Goal: Information Seeking & Learning: Learn about a topic

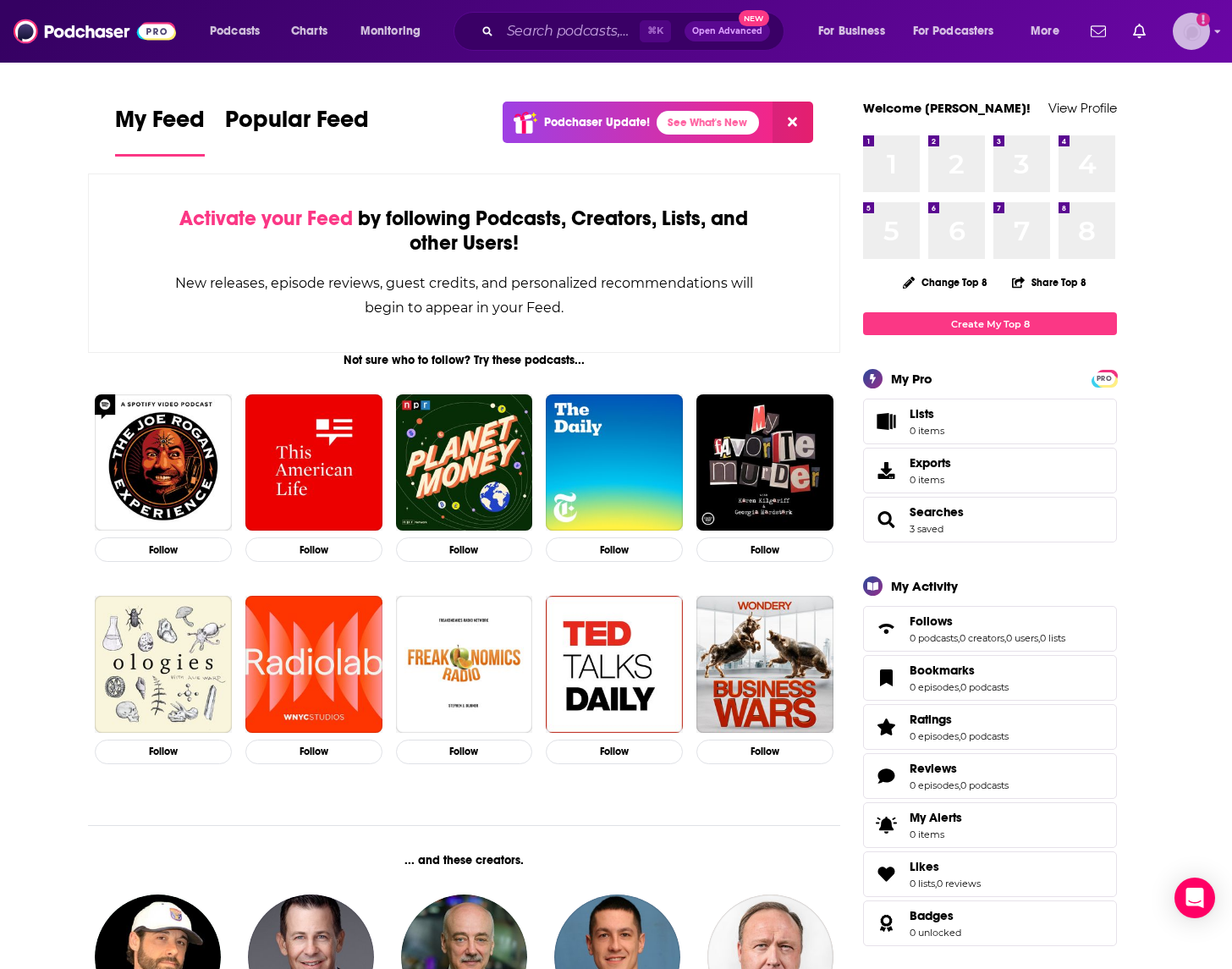
click at [1194, 37] on img "Logged in as dw2216" at bounding box center [1191, 31] width 37 height 37
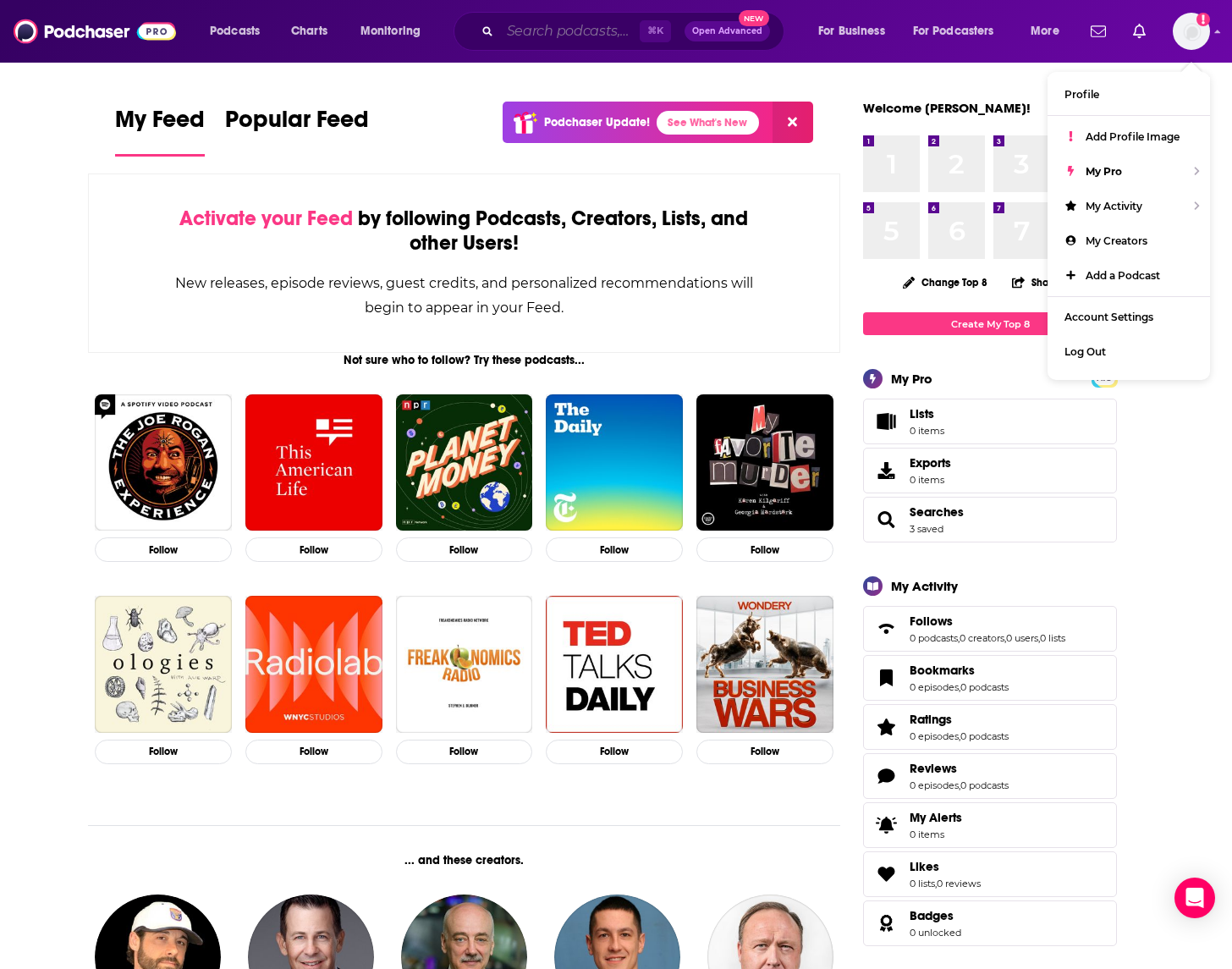
click at [571, 32] on input "Search podcasts, credits, & more..." at bounding box center [569, 31] width 140 height 27
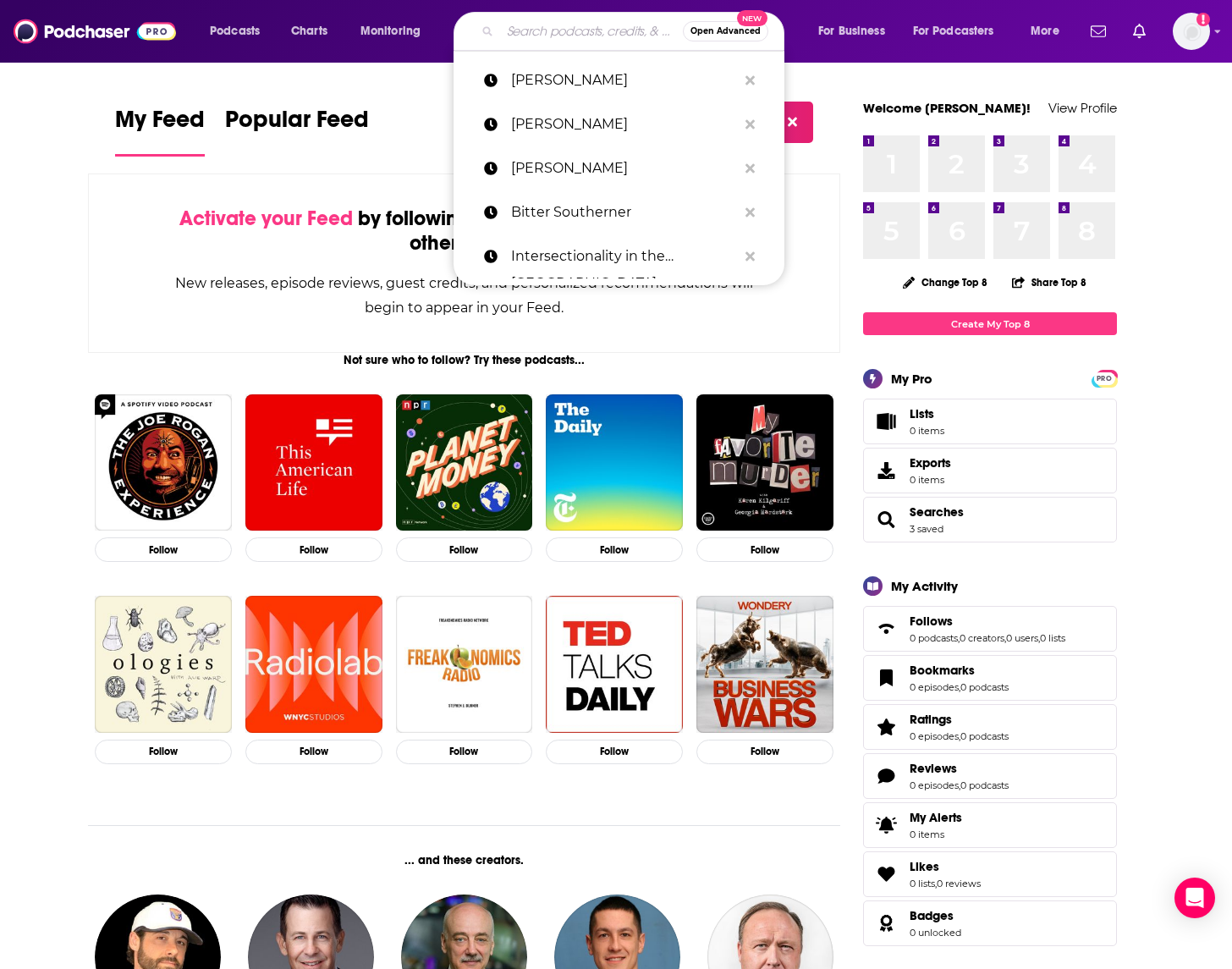
paste input "In The Loop with [PERSON_NAME]"
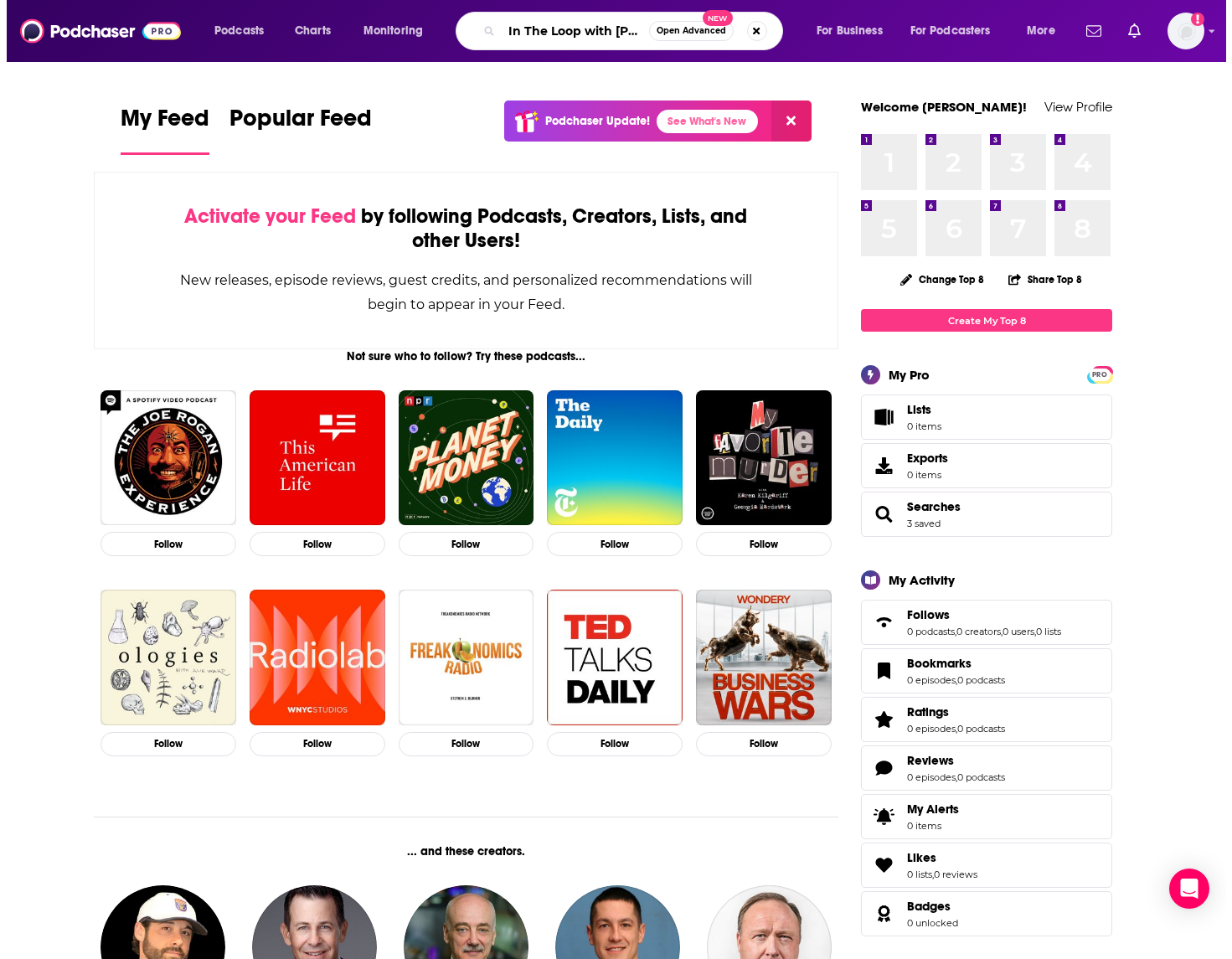
scroll to position [0, 89]
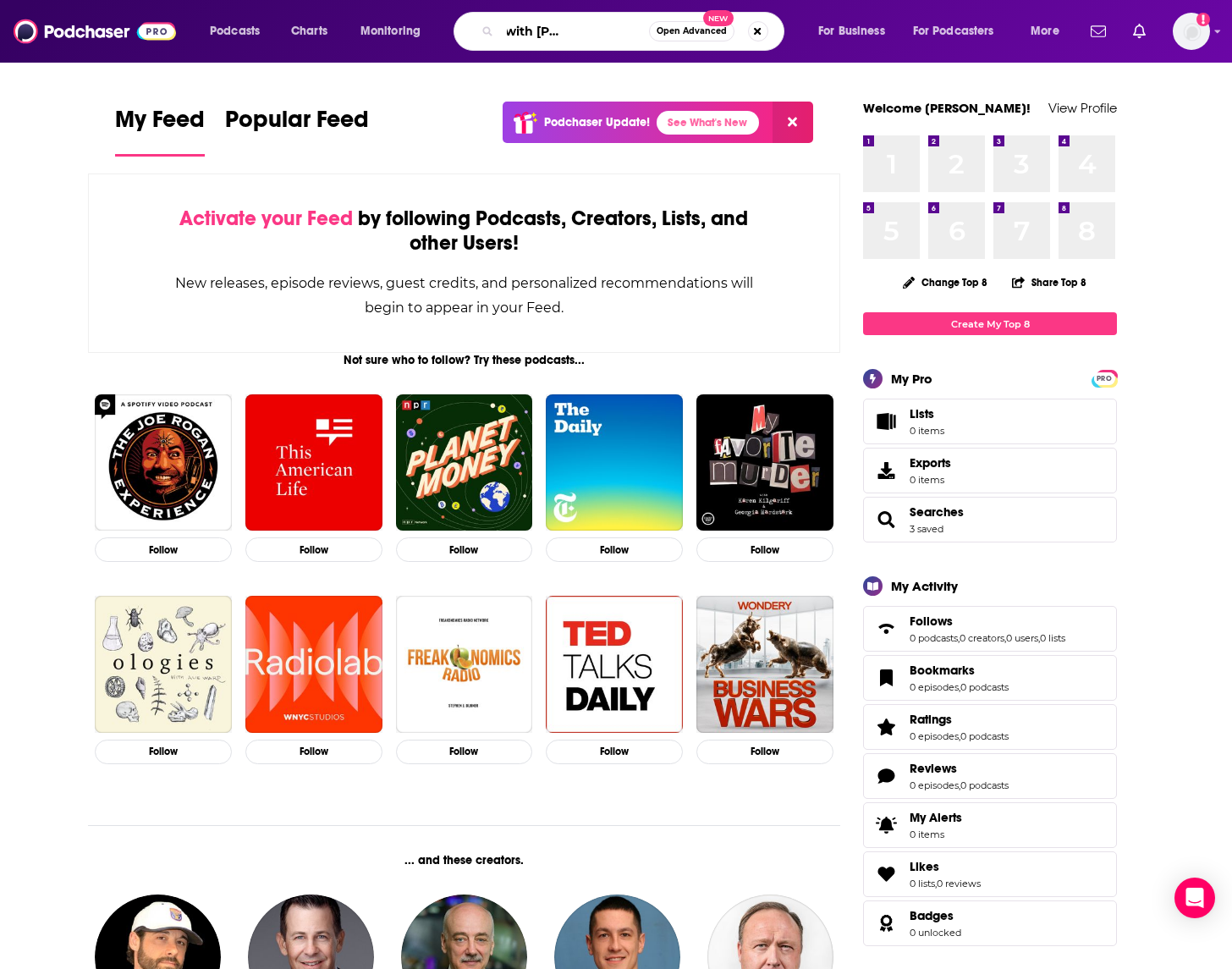
type input "In The Loop with [PERSON_NAME]"
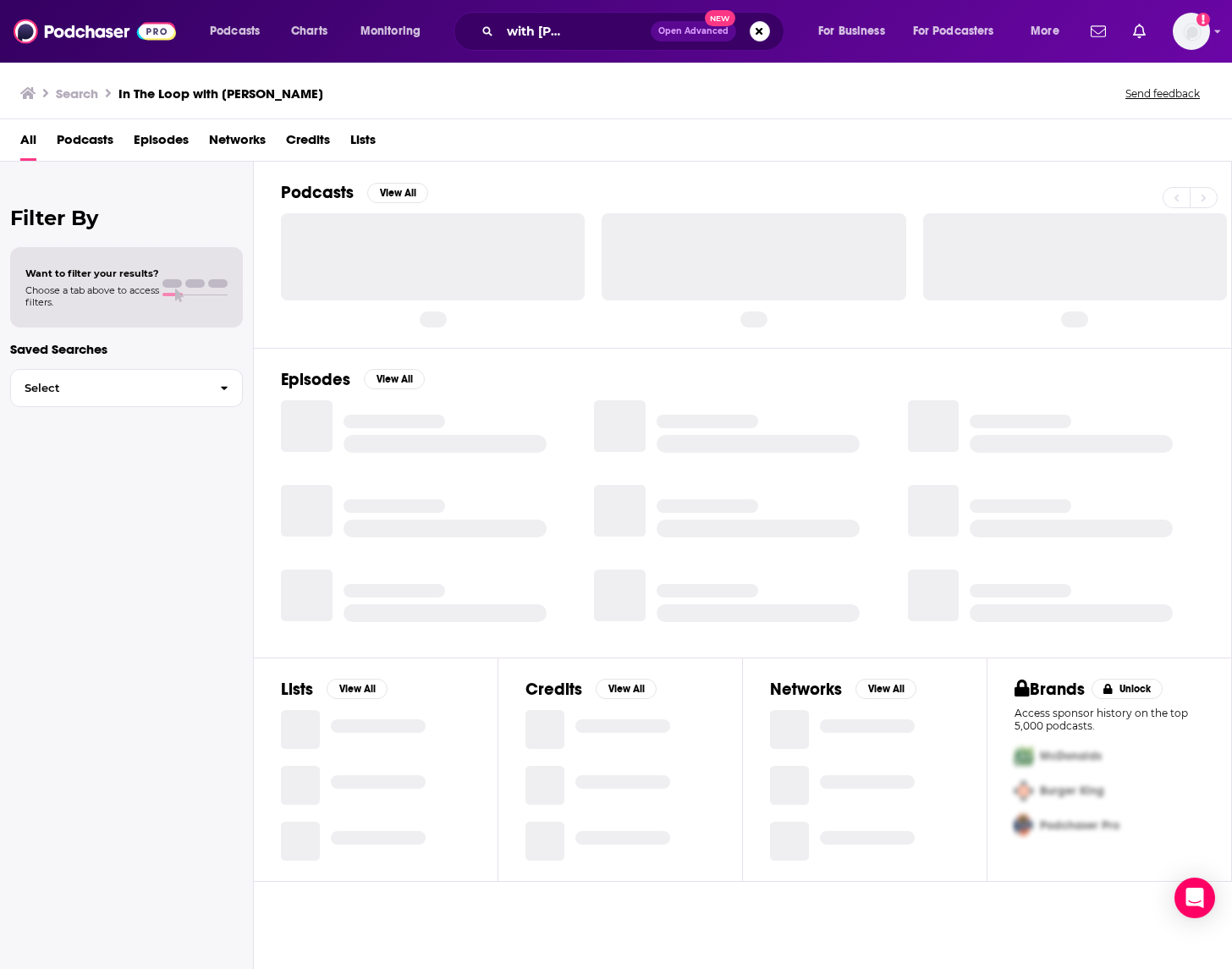
scroll to position [0, 75]
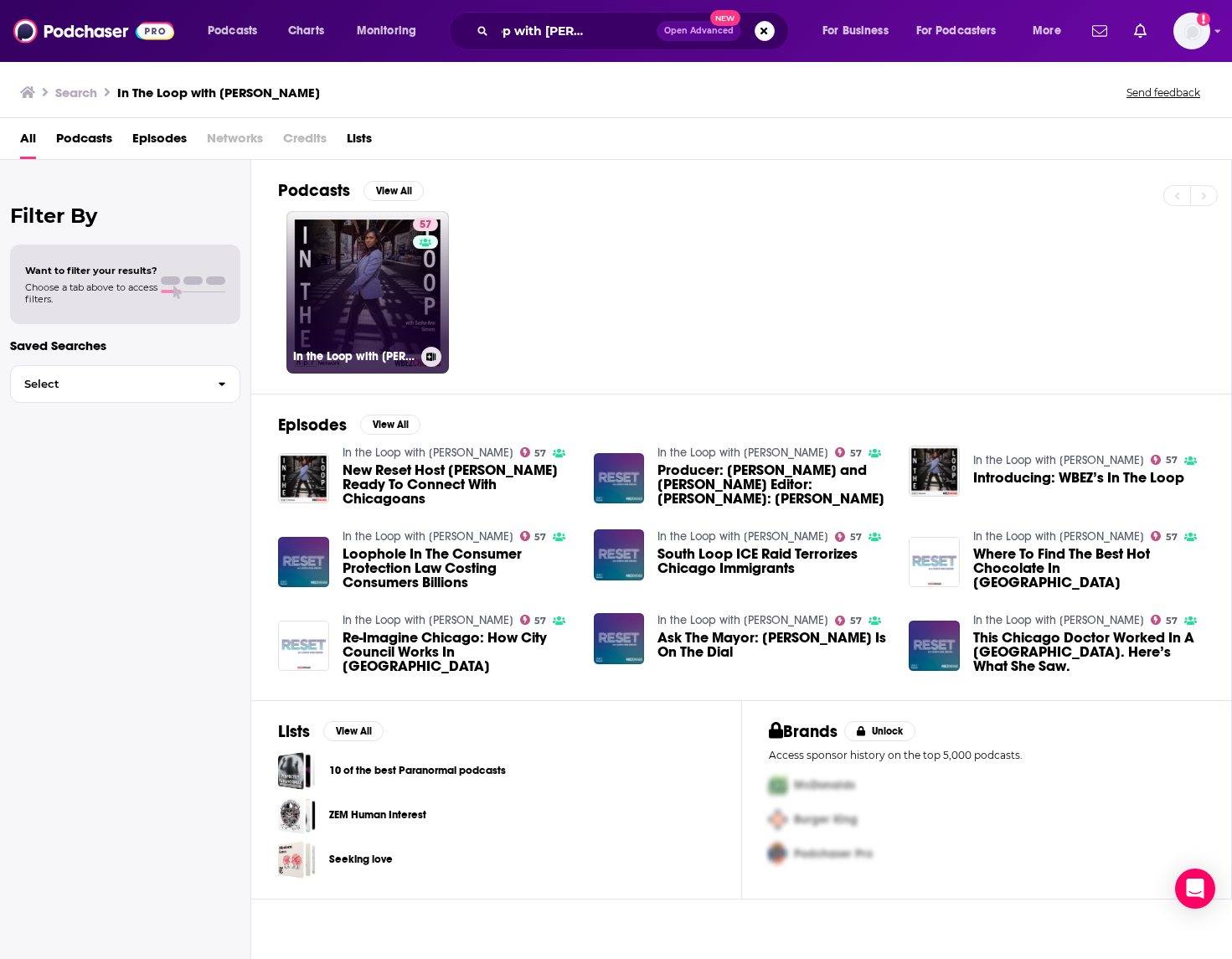
click at [365, 294] on link "57 In the Loop with [PERSON_NAME]" at bounding box center [367, 293] width 163 height 163
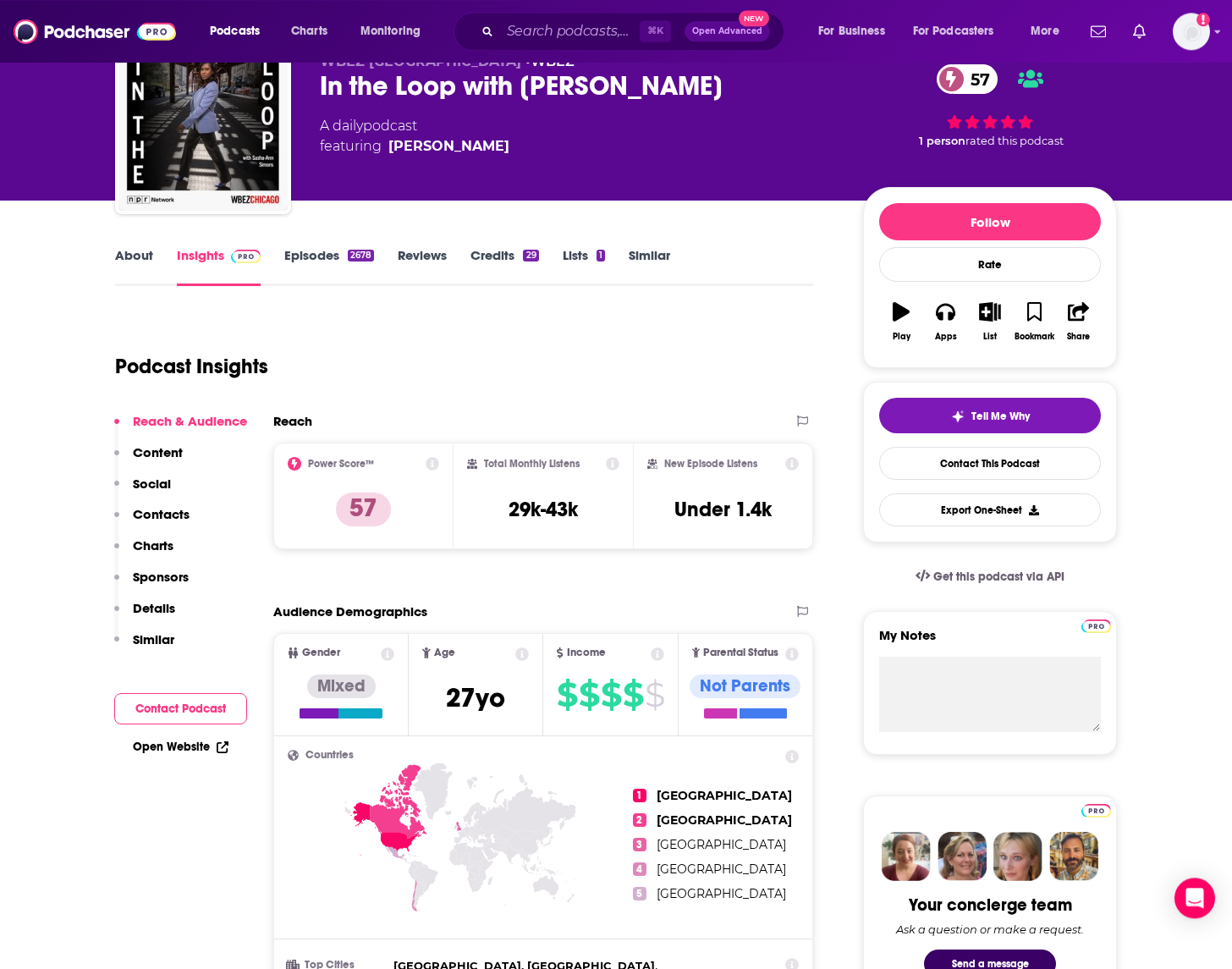
scroll to position [121, 0]
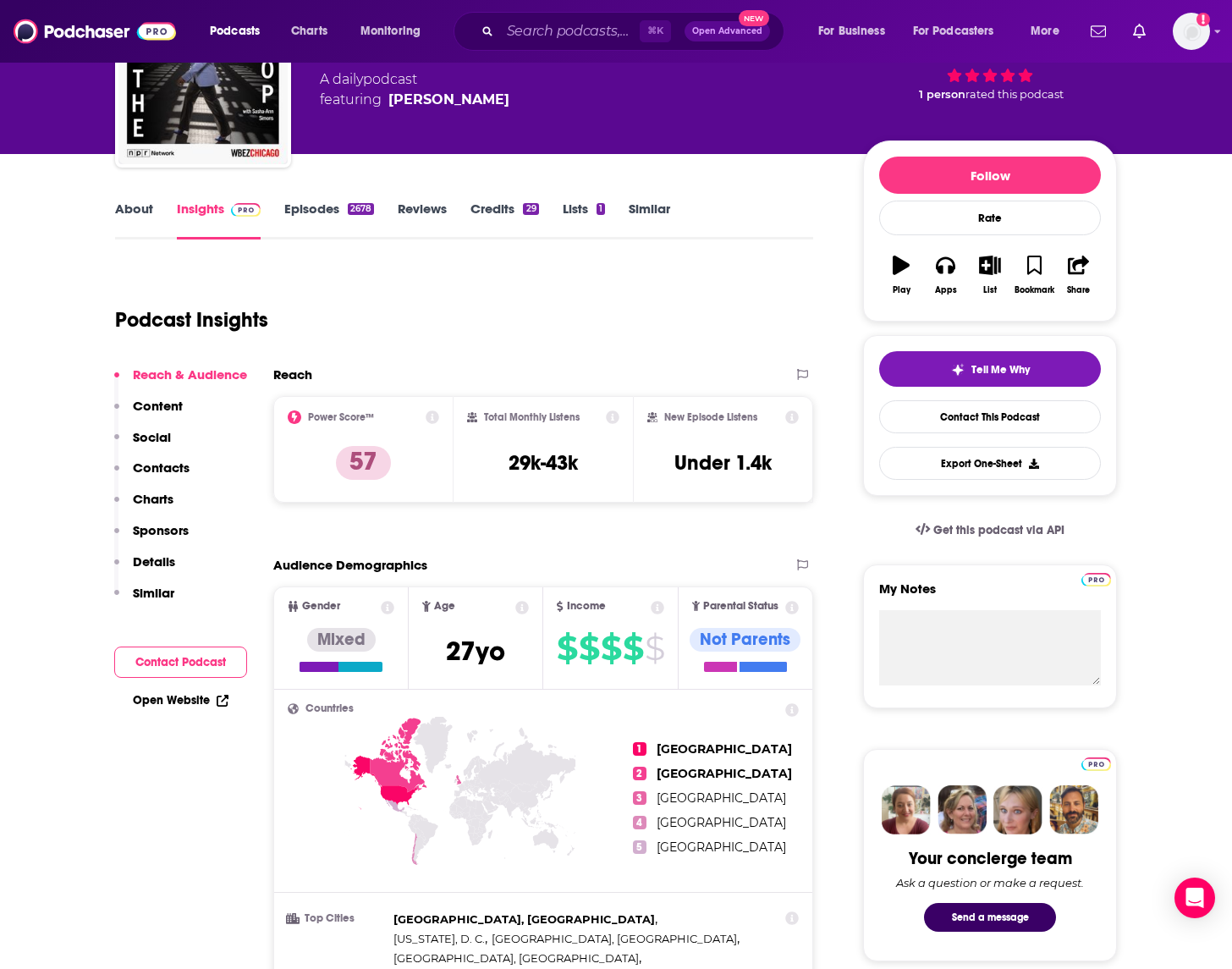
click at [165, 460] on button "Social" at bounding box center [143, 445] width 57 height 31
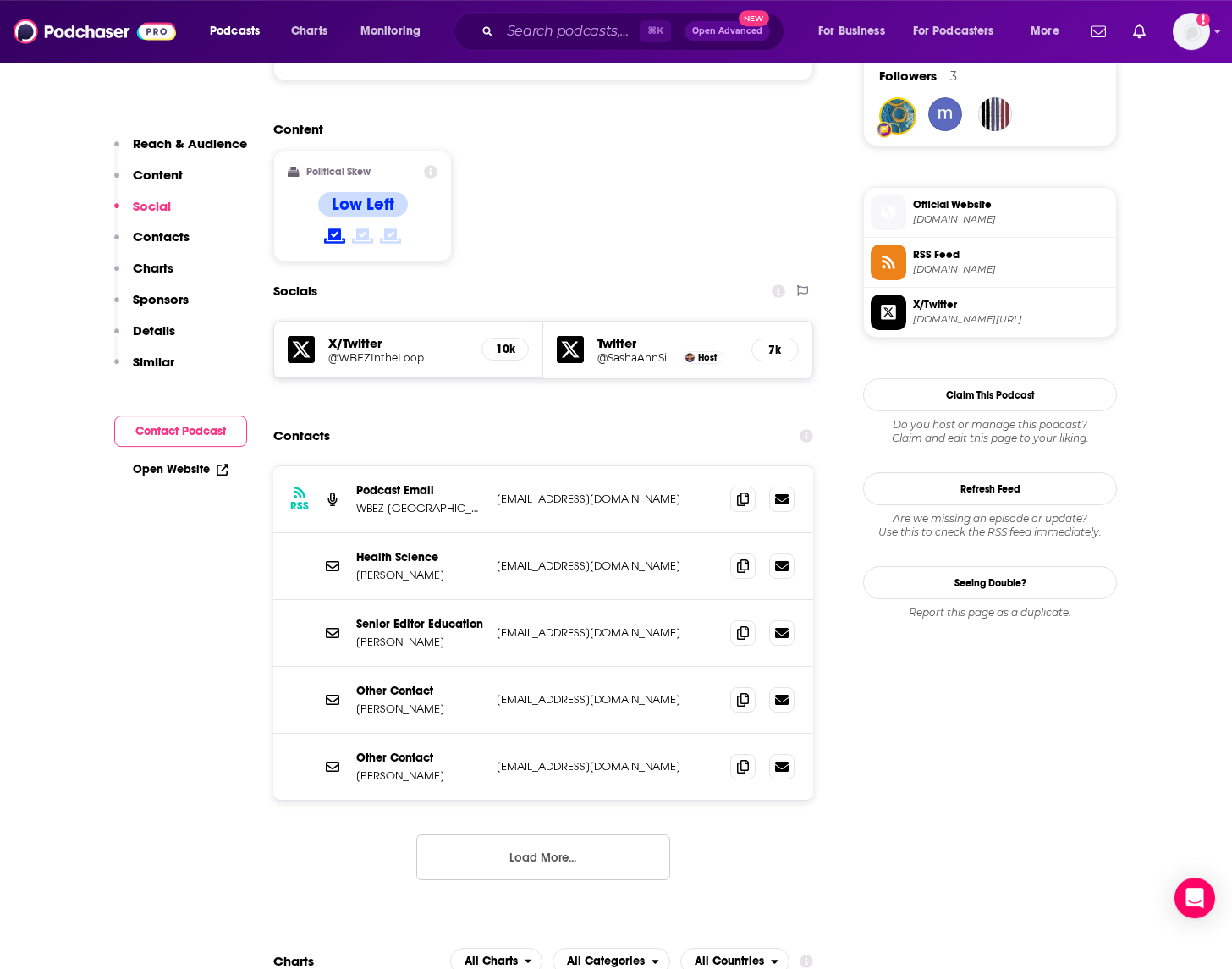
scroll to position [1262, 0]
